Goal: Information Seeking & Learning: Learn about a topic

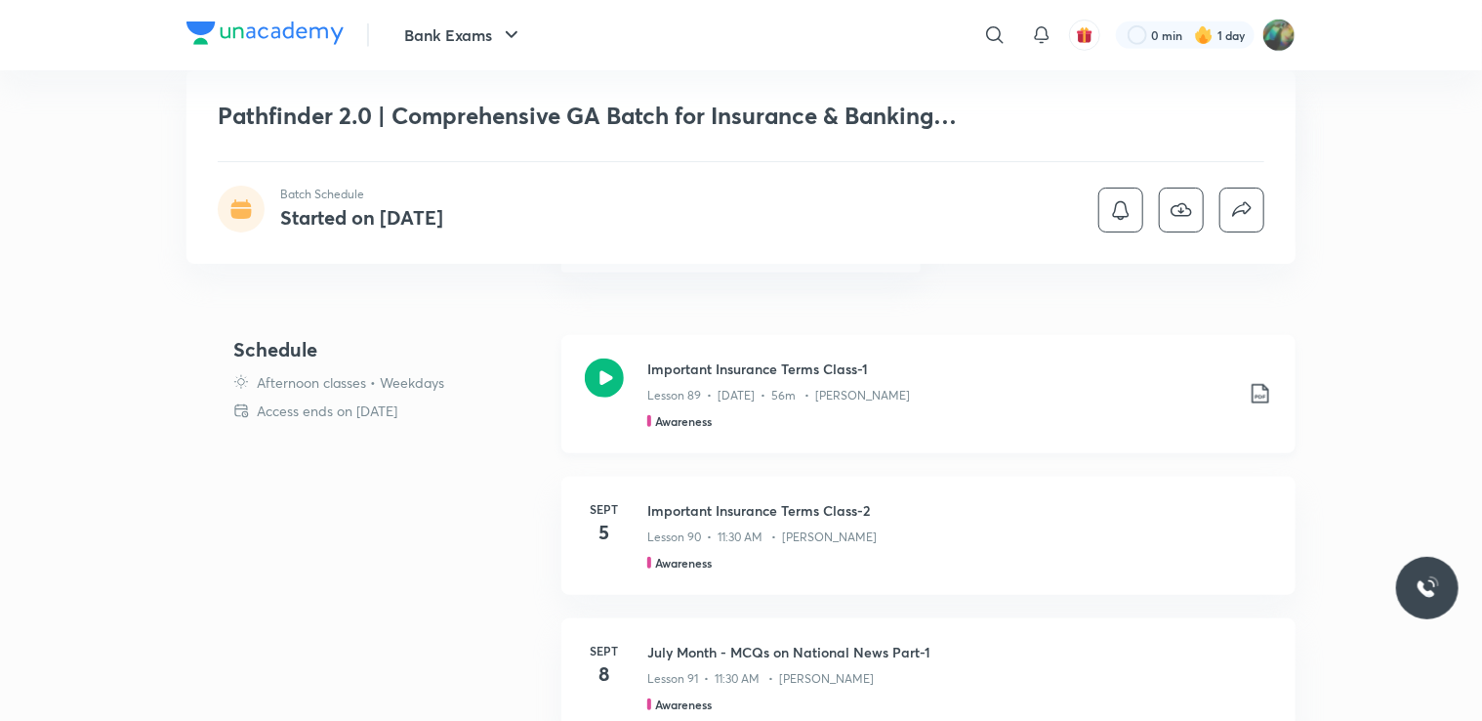
click at [716, 359] on h3 "Important Insurance Terms Class-1" at bounding box center [940, 368] width 586 height 21
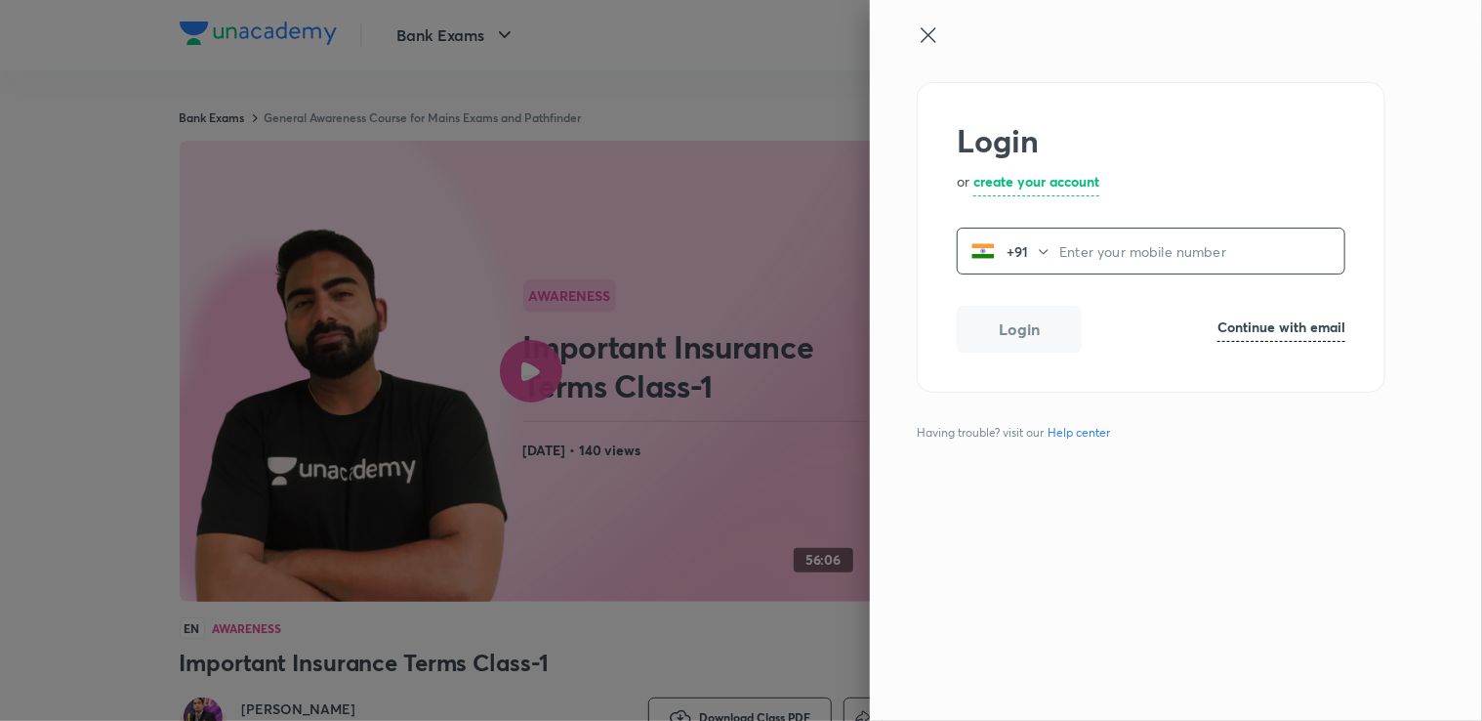
click at [1086, 248] on input "tel" at bounding box center [1201, 251] width 285 height 40
click at [1098, 245] on input "tel" at bounding box center [1201, 251] width 285 height 40
type input "8839225399"
click at [1025, 337] on button "Login" at bounding box center [1019, 327] width 125 height 47
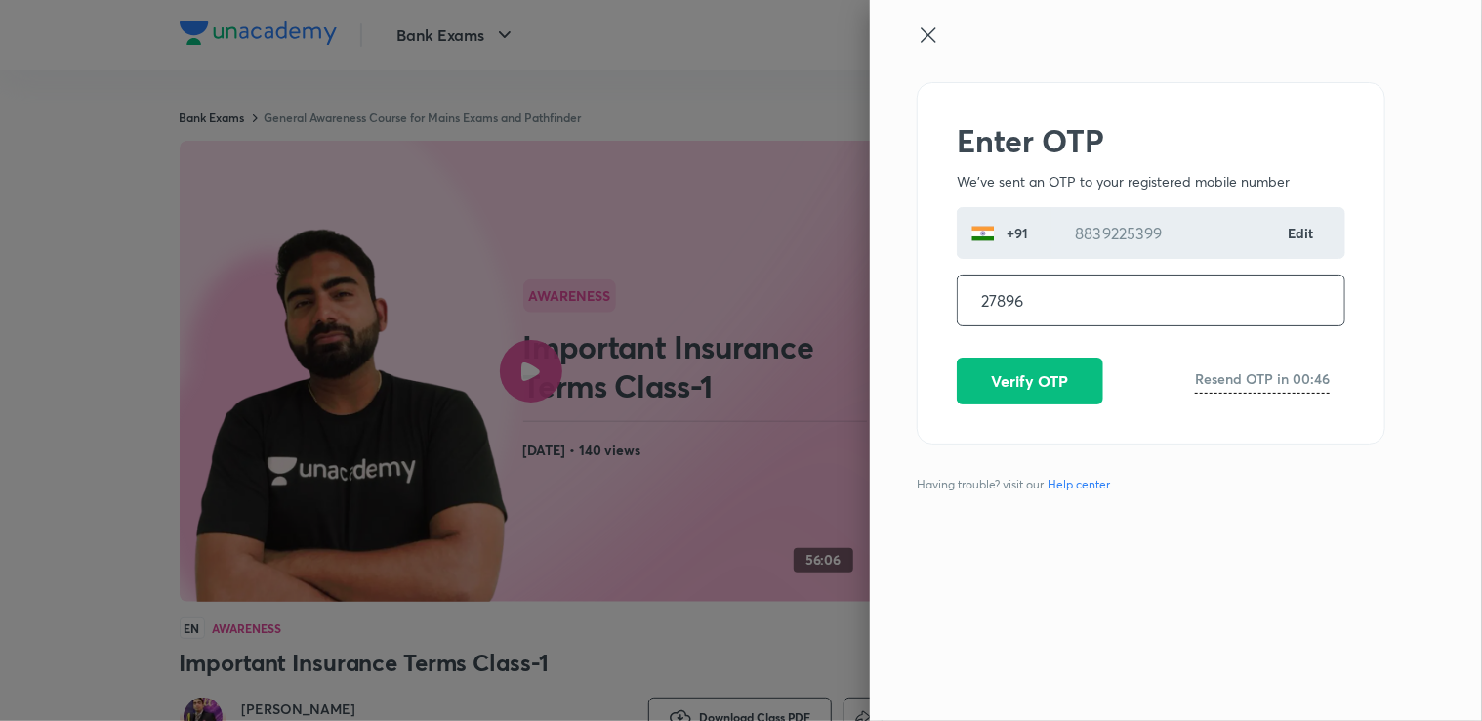
type input "278962"
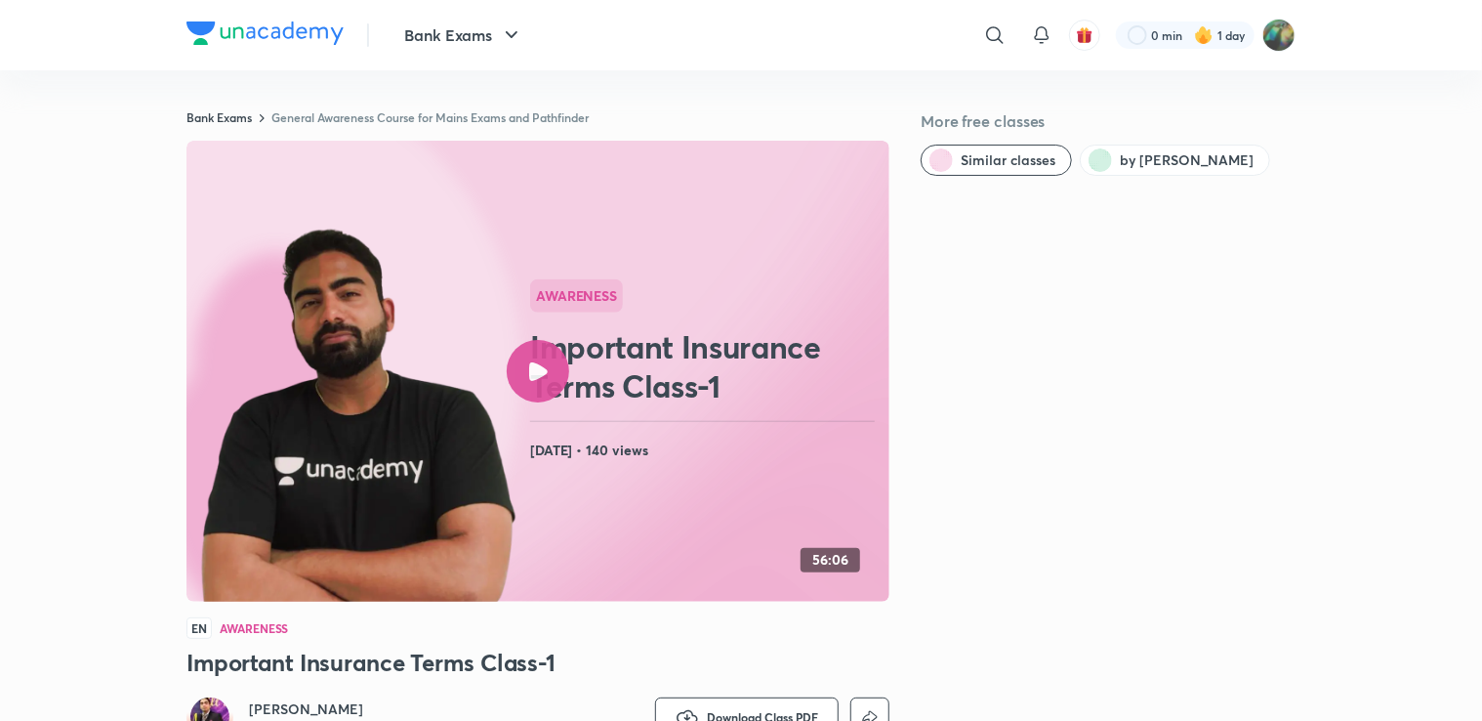
click at [529, 373] on icon at bounding box center [538, 371] width 19 height 19
